Goal: Task Accomplishment & Management: Manage account settings

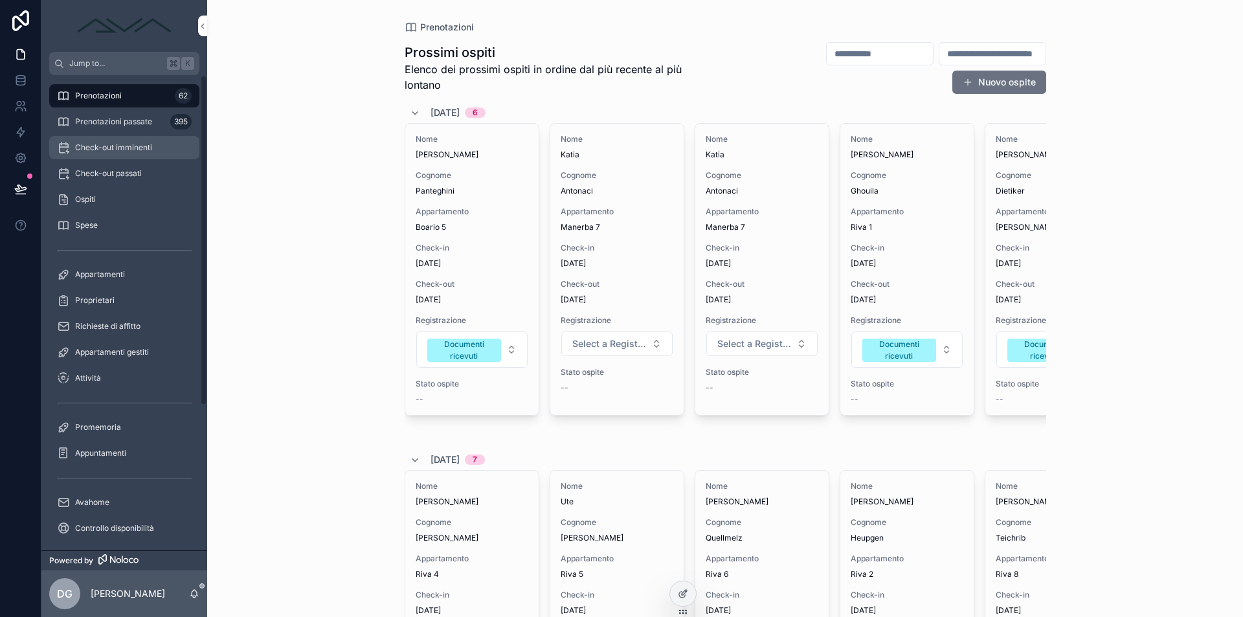
click at [111, 145] on span "Check-out imminenti" at bounding box center [113, 147] width 77 height 10
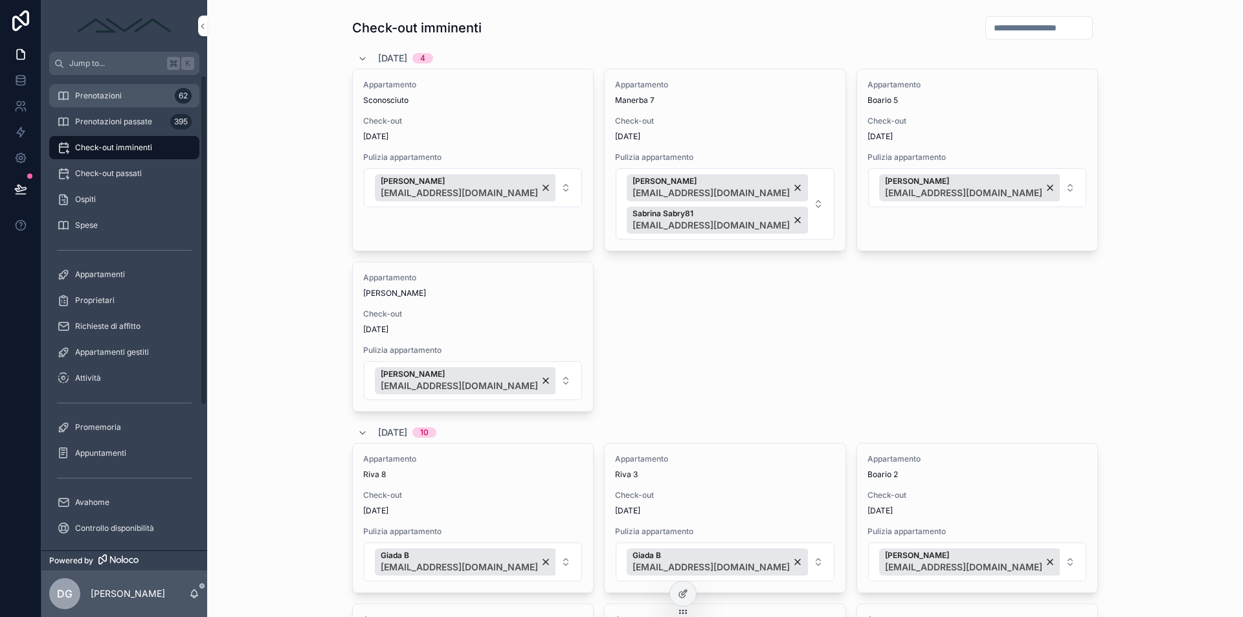
click at [91, 104] on div "Prenotazioni 62" at bounding box center [124, 95] width 135 height 21
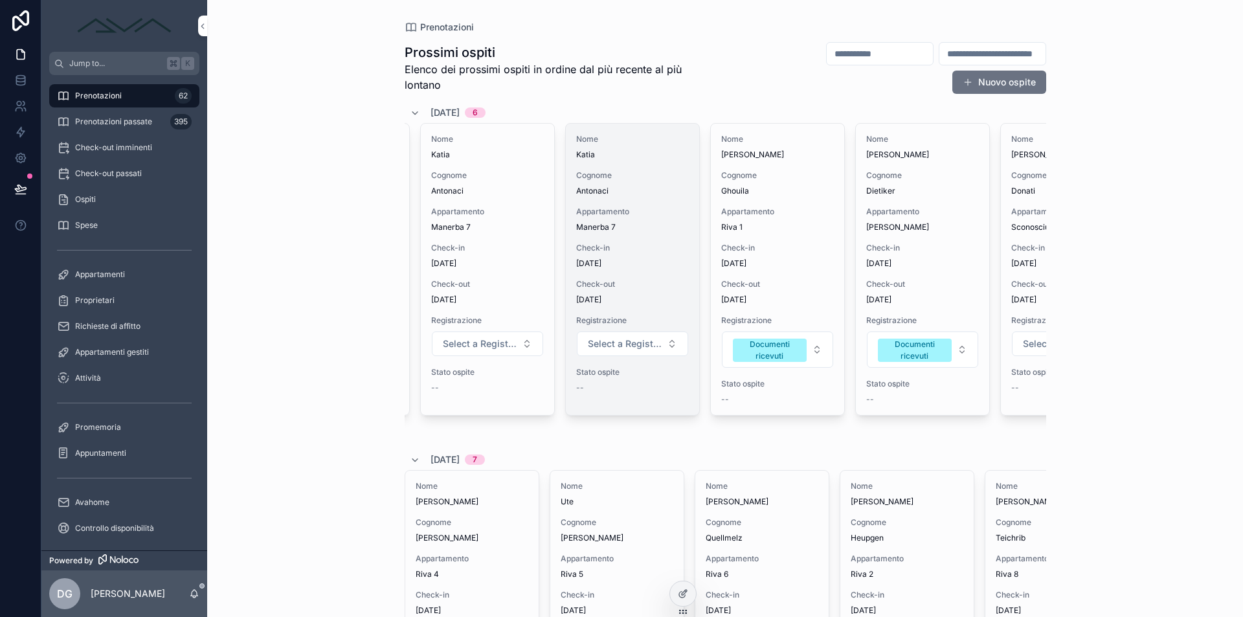
scroll to position [0, 218]
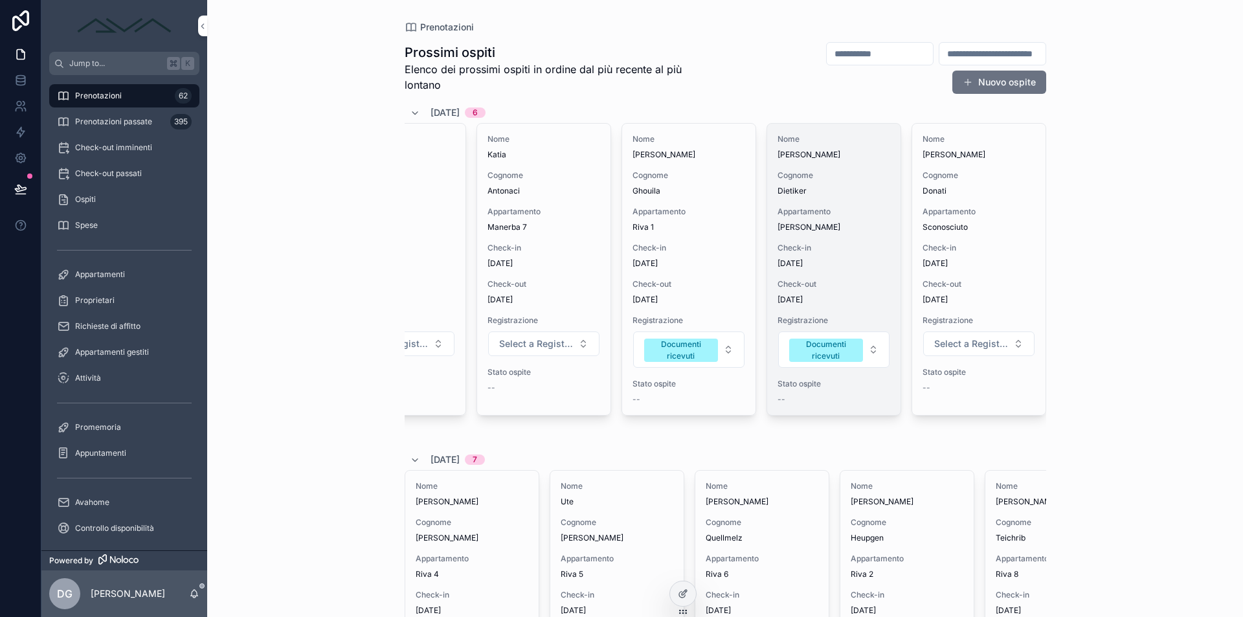
click at [817, 230] on span "[PERSON_NAME]" at bounding box center [834, 227] width 113 height 10
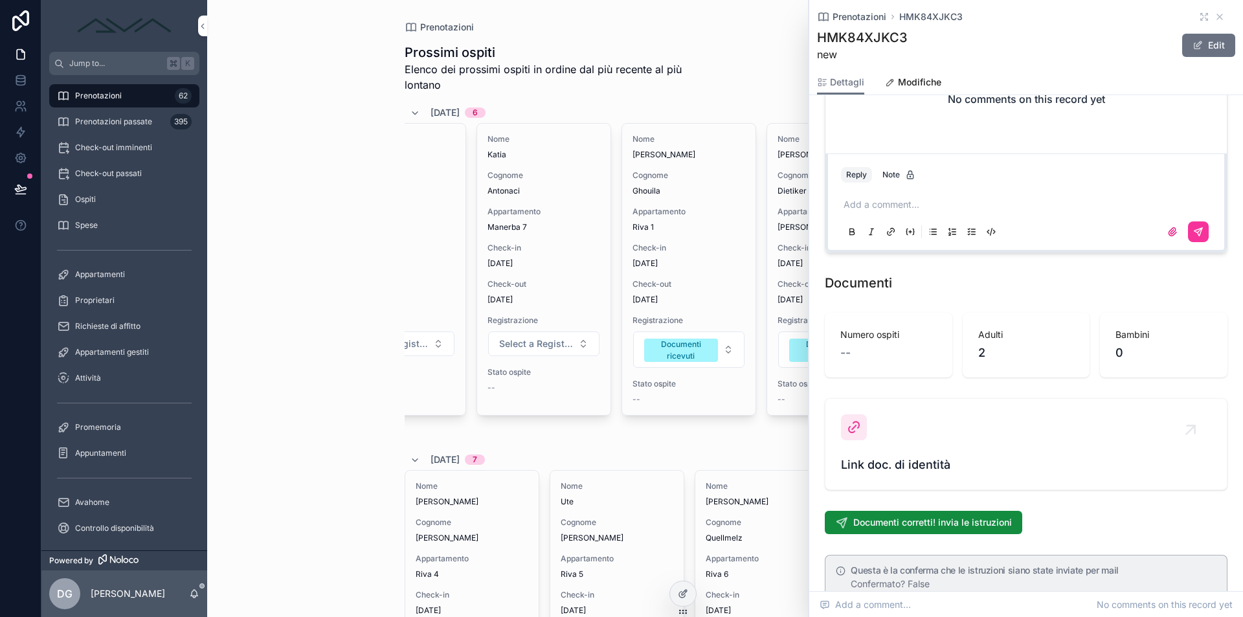
scroll to position [1250, 0]
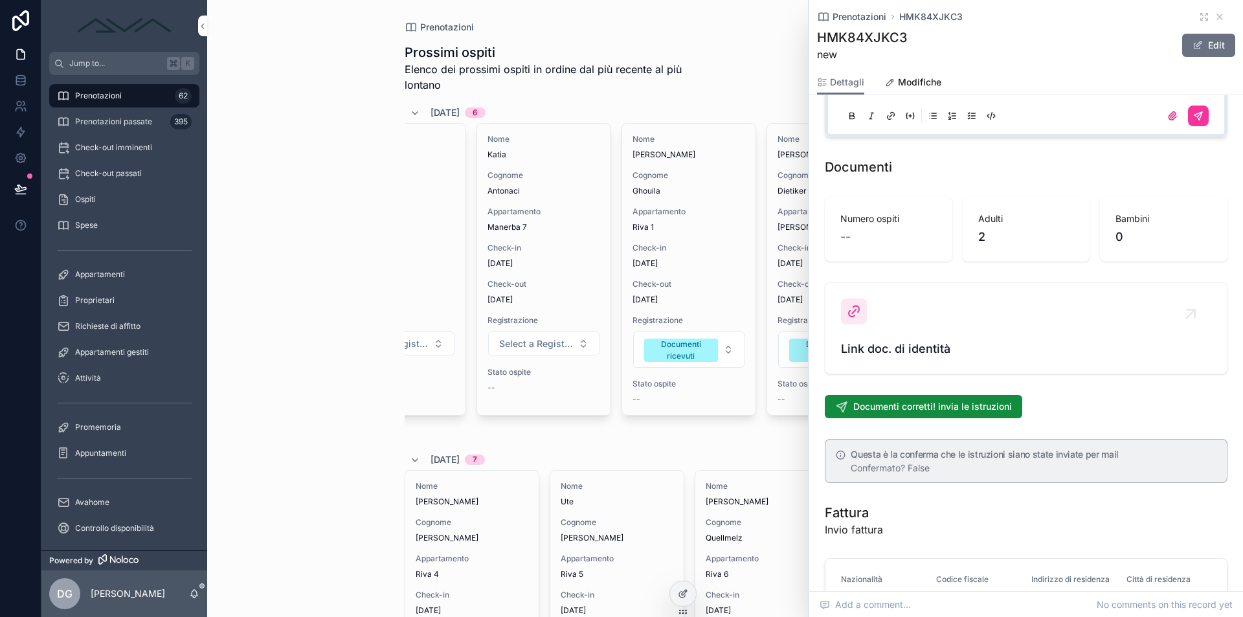
click at [937, 298] on div "Link doc. di identità" at bounding box center [1026, 328] width 370 height 60
